Goal: Complete application form: Complete application form

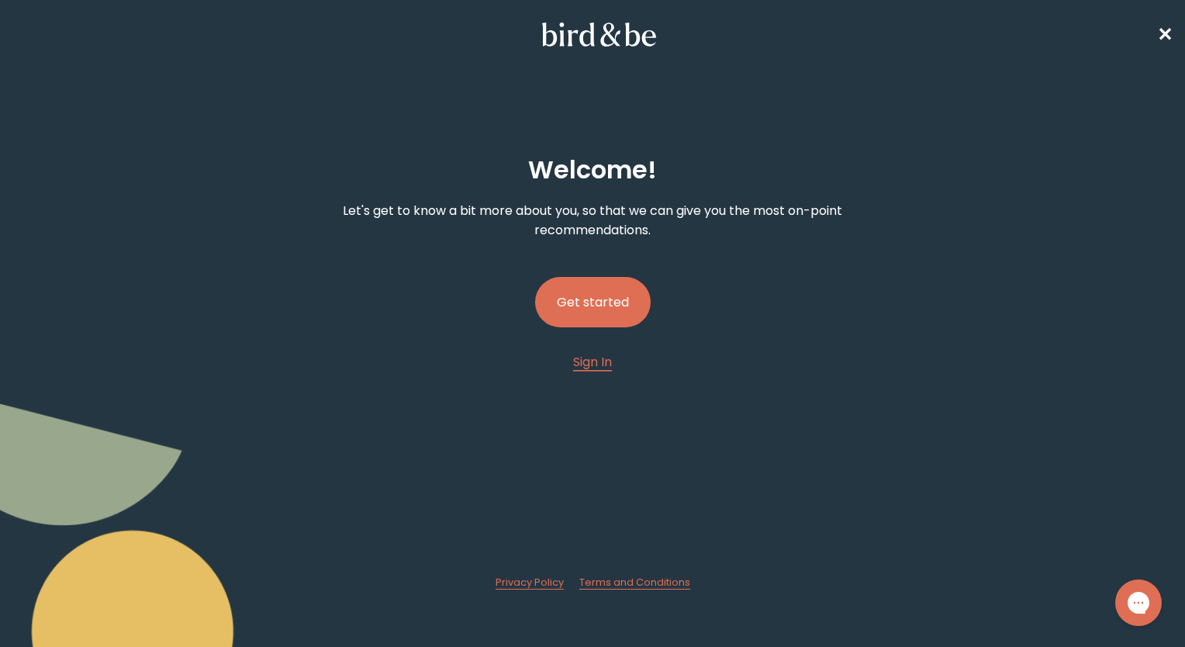
click at [577, 290] on button "Get started" at bounding box center [593, 302] width 116 height 50
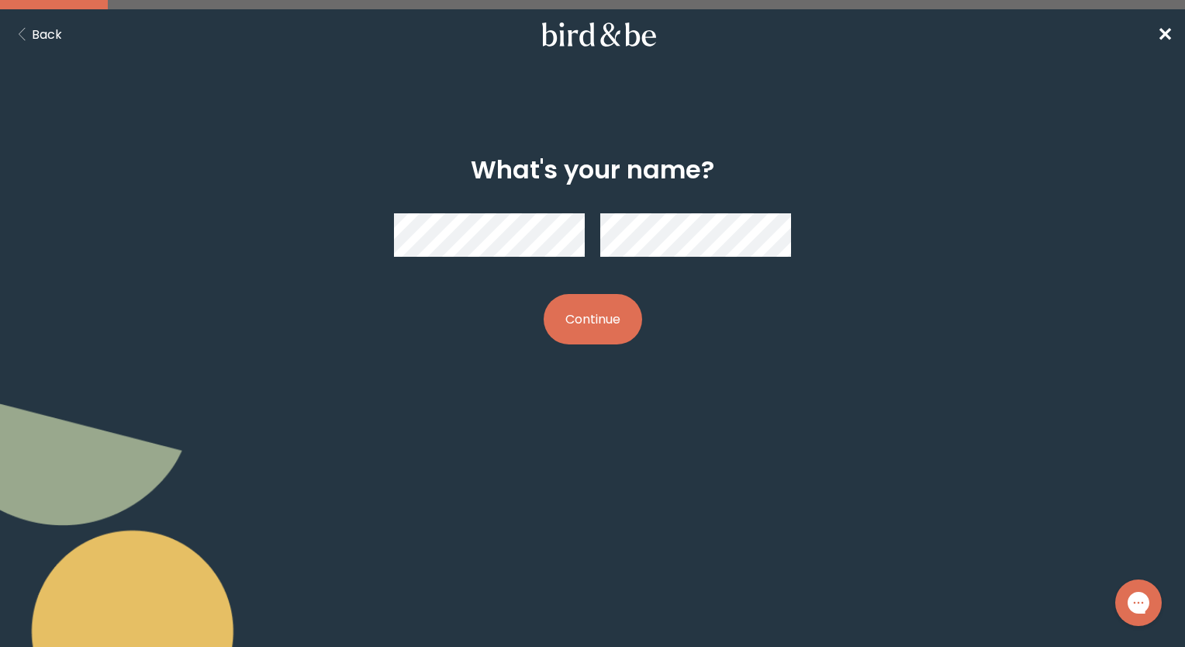
click at [640, 320] on button "Continue" at bounding box center [593, 319] width 99 height 50
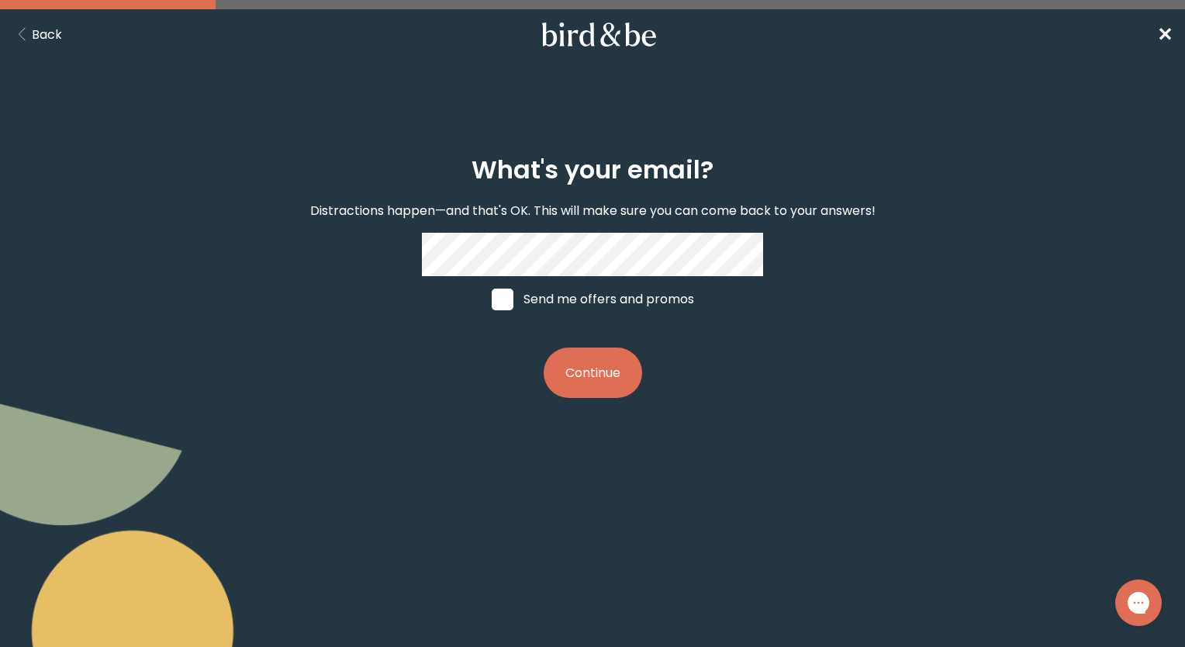
click at [571, 390] on button "Continue" at bounding box center [593, 373] width 99 height 50
